Goal: Information Seeking & Learning: Check status

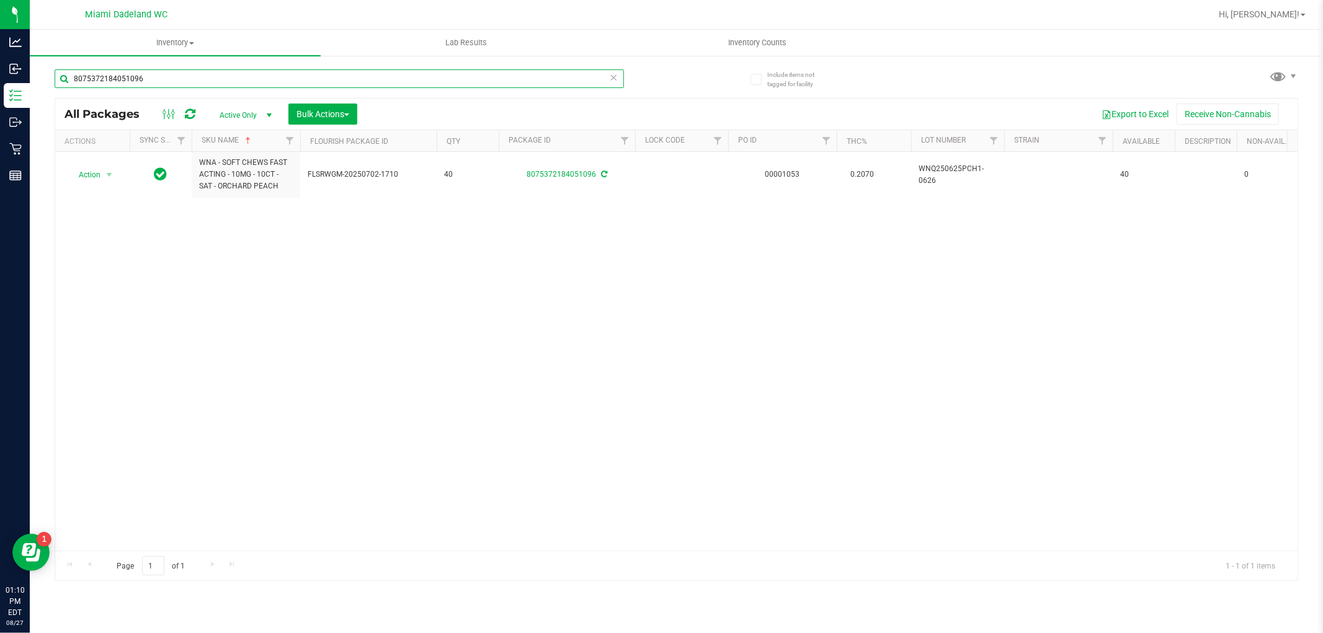
click at [139, 74] on input "8075372184051096" at bounding box center [340, 78] width 570 height 19
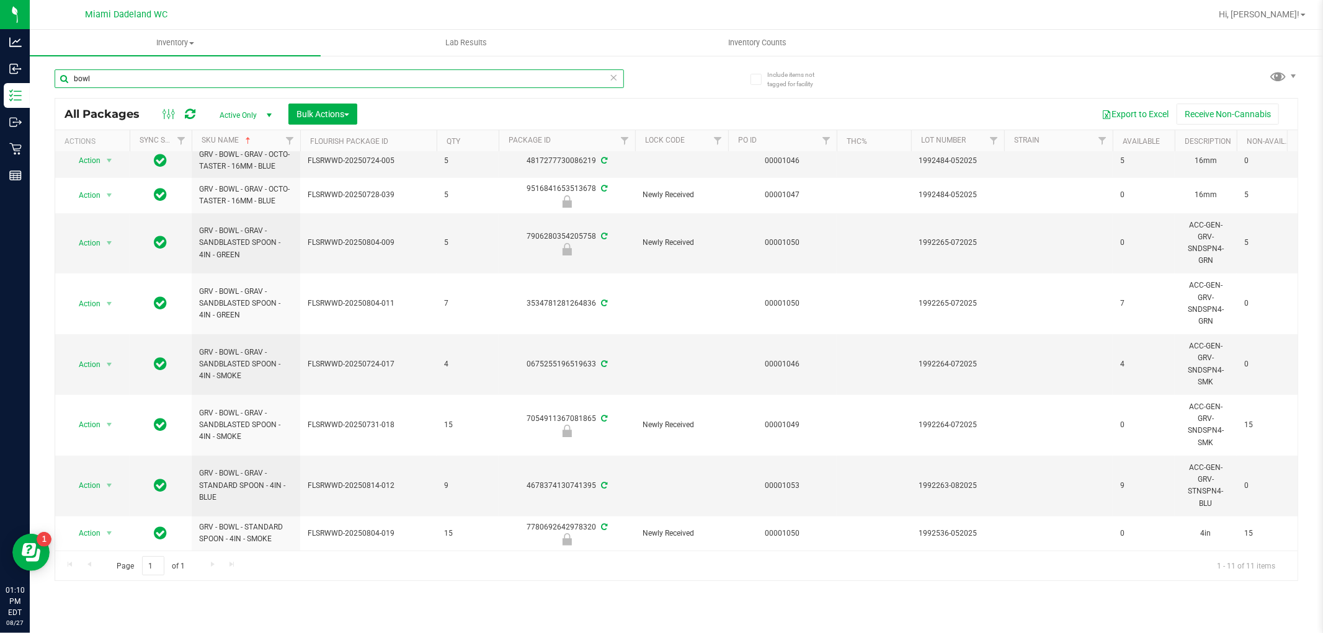
scroll to position [115, 0]
type input "bowl7906280354205758"
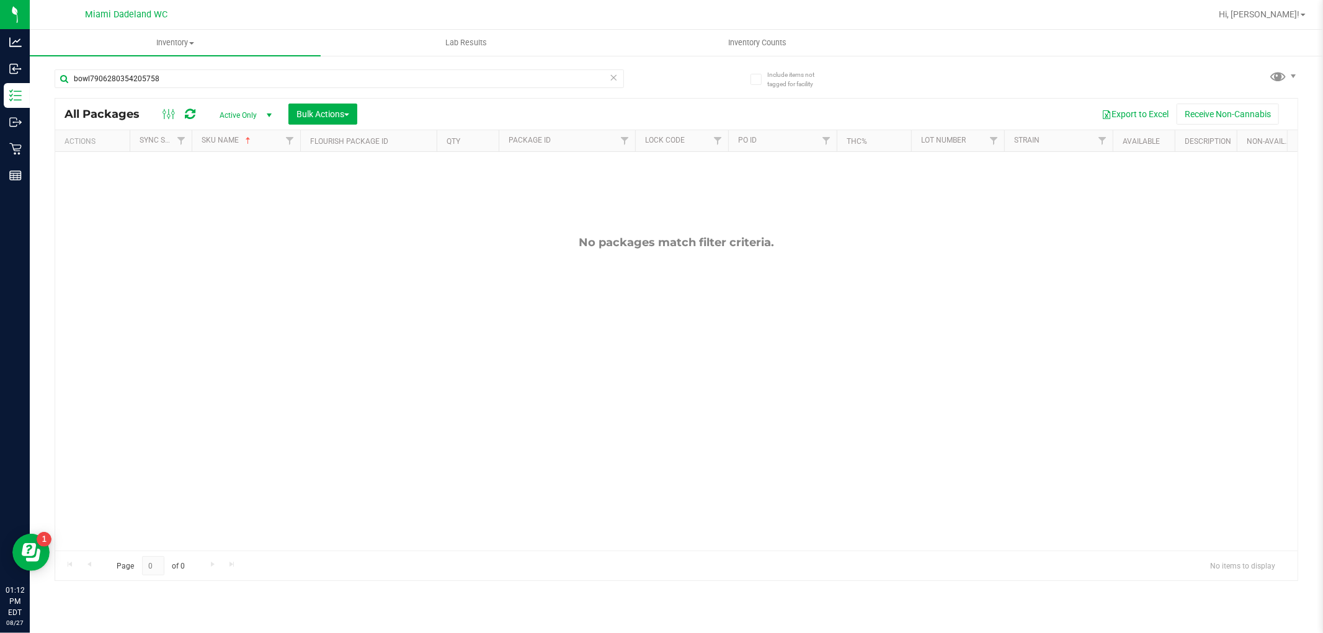
click at [617, 73] on icon at bounding box center [614, 76] width 9 height 15
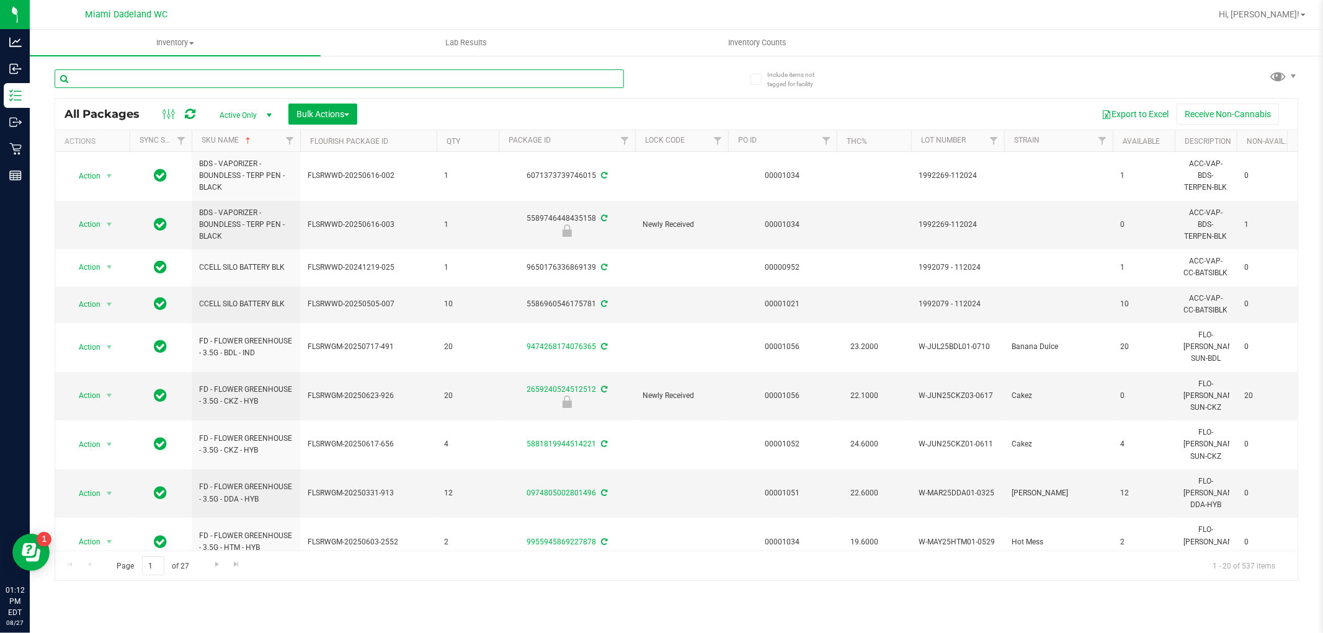
click at [147, 78] on input "text" at bounding box center [340, 78] width 570 height 19
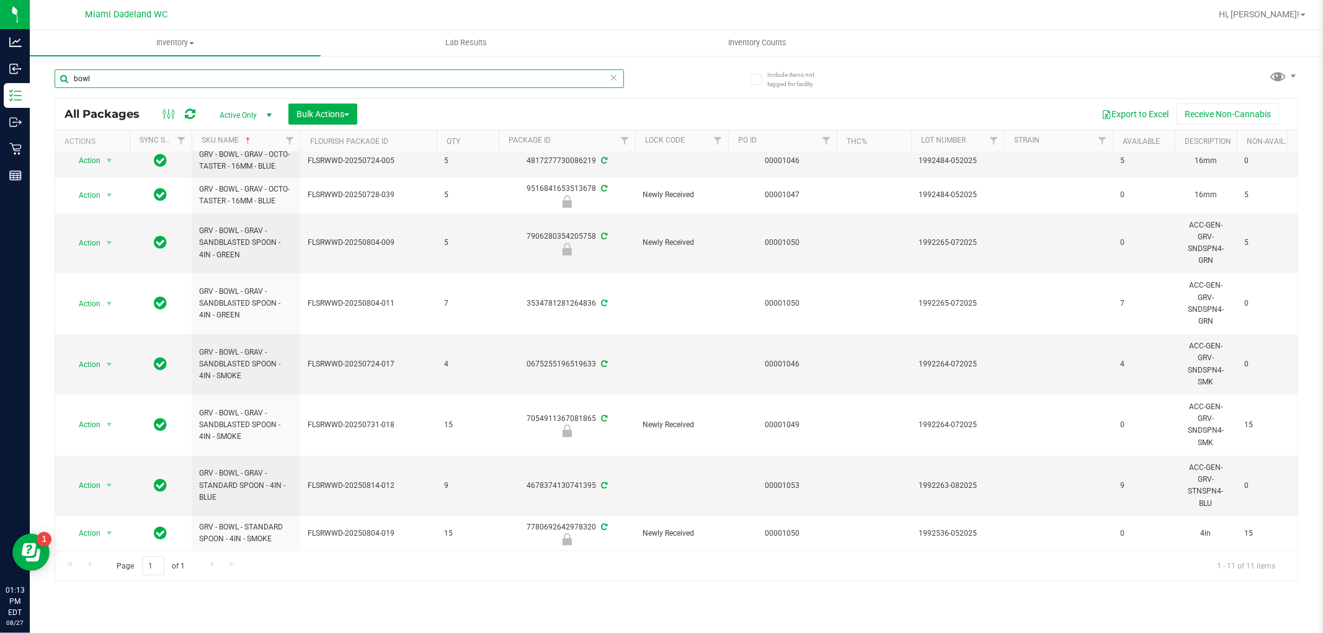
scroll to position [121, 0]
type input "wna"
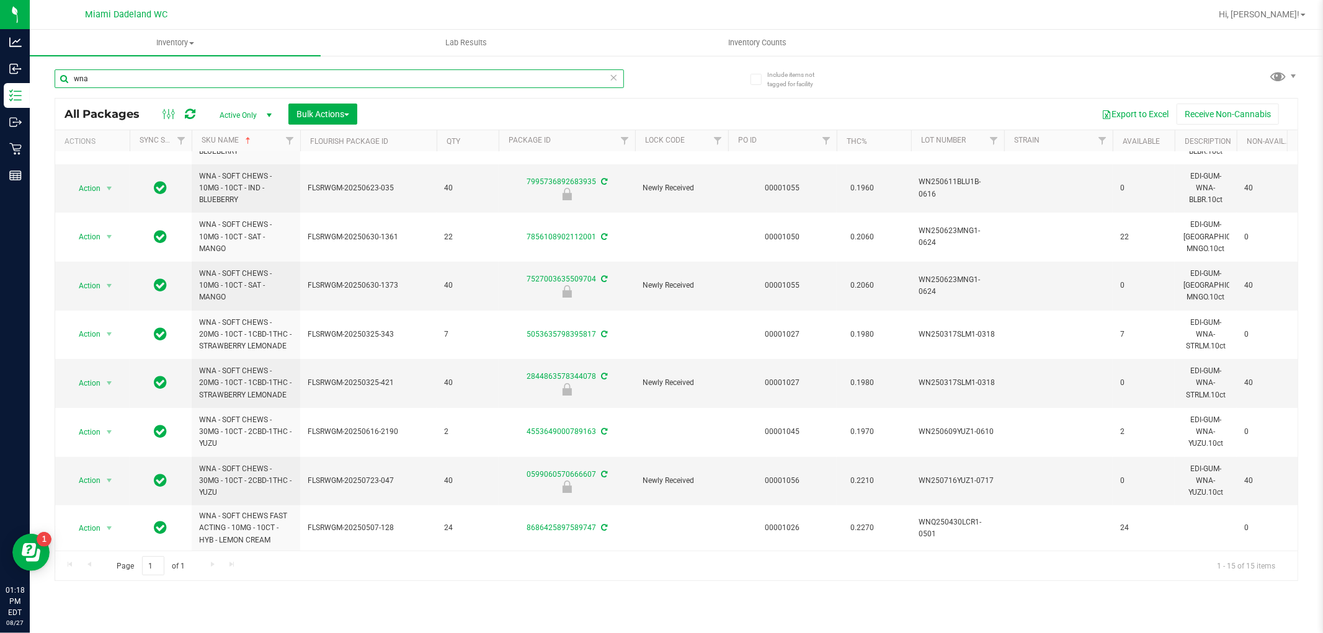
scroll to position [342, 0]
